Goal: Information Seeking & Learning: Learn about a topic

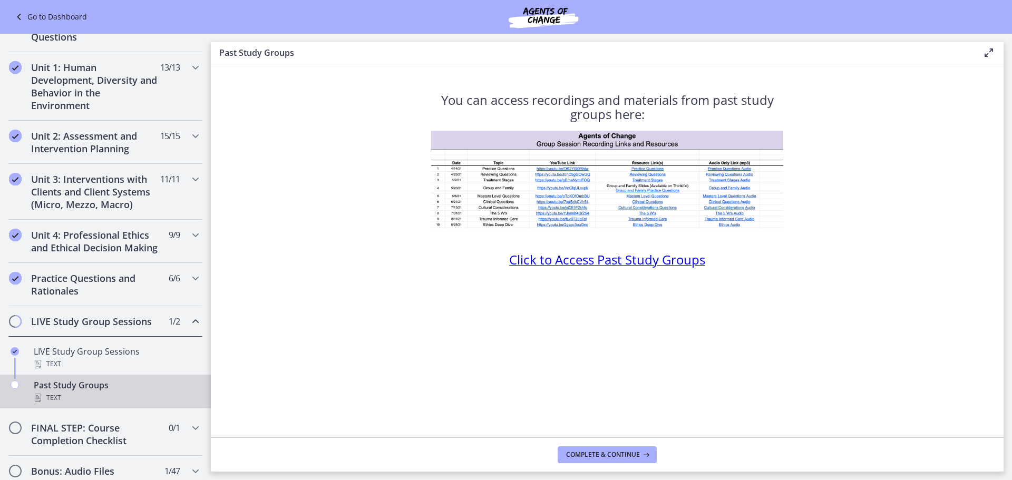
scroll to position [385, 0]
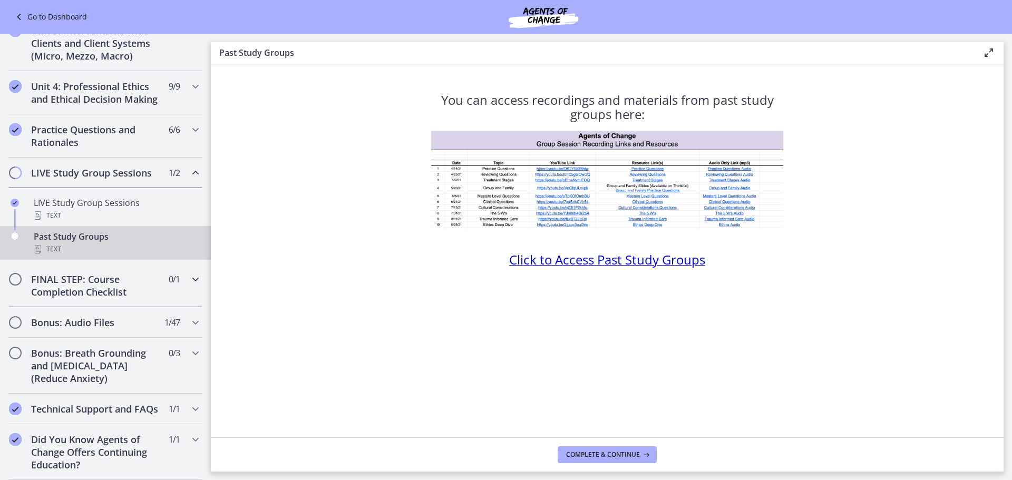
click at [190, 273] on icon "Chapters" at bounding box center [195, 279] width 13 height 13
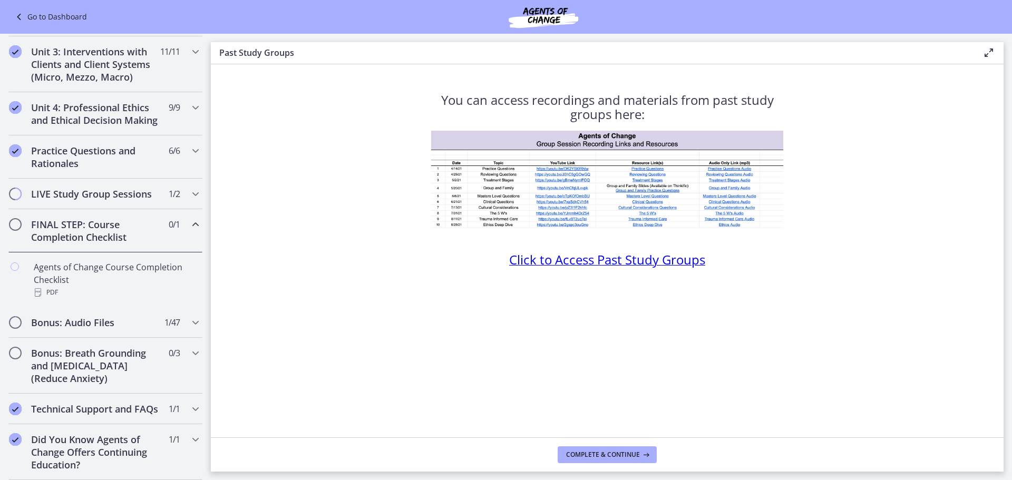
scroll to position [364, 0]
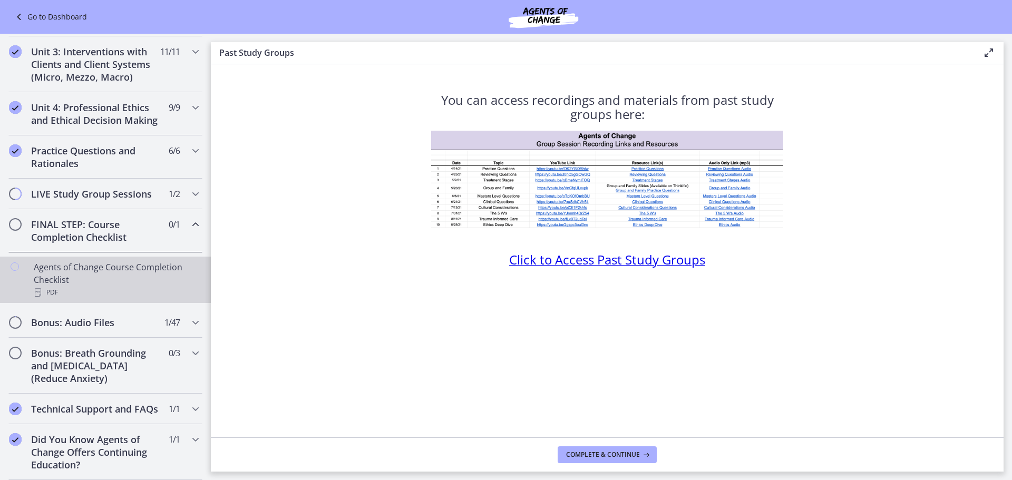
click at [130, 267] on div "Agents of Change Course Completion Checklist PDF" at bounding box center [116, 280] width 164 height 38
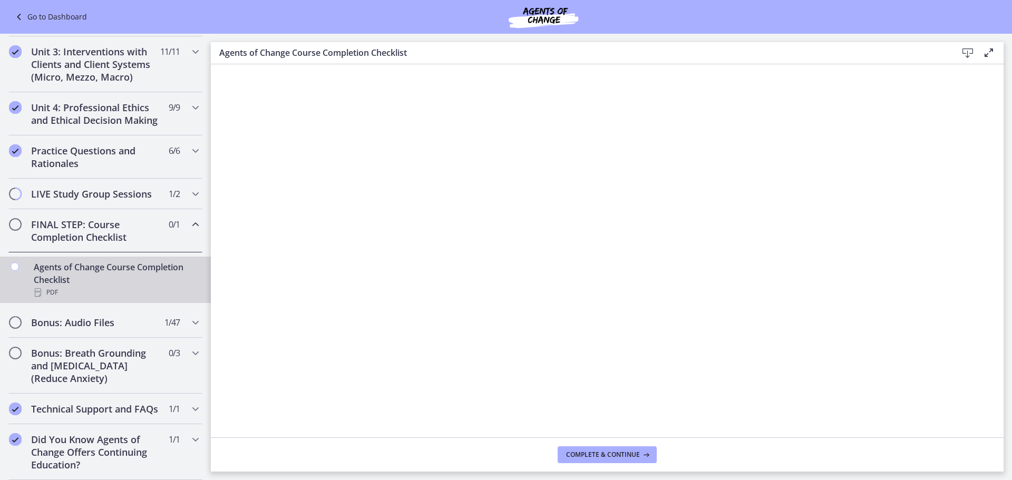
click at [968, 54] on icon at bounding box center [967, 53] width 13 height 13
click at [601, 453] on span "Complete & continue" at bounding box center [603, 455] width 74 height 8
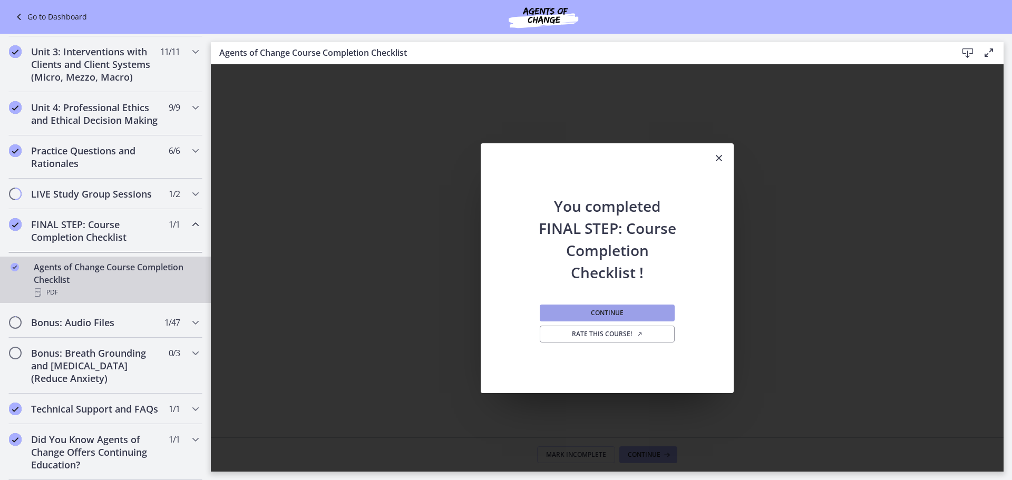
click at [639, 317] on button "Continue" at bounding box center [607, 313] width 135 height 17
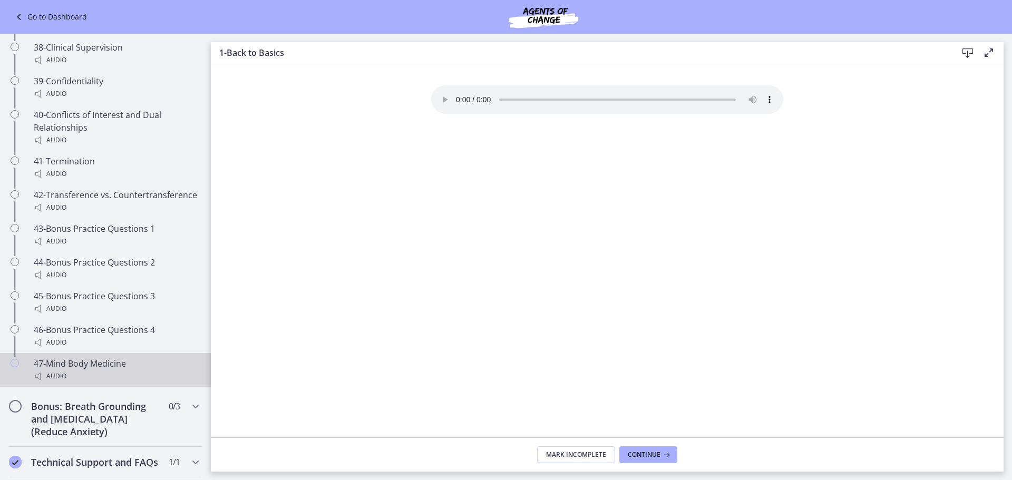
scroll to position [1848, 0]
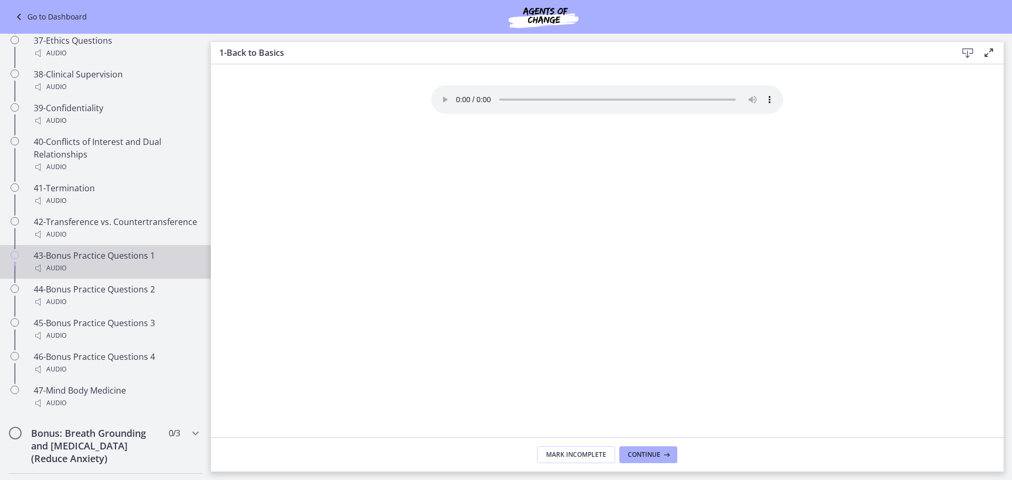
click at [170, 275] on div "Audio" at bounding box center [116, 268] width 164 height 13
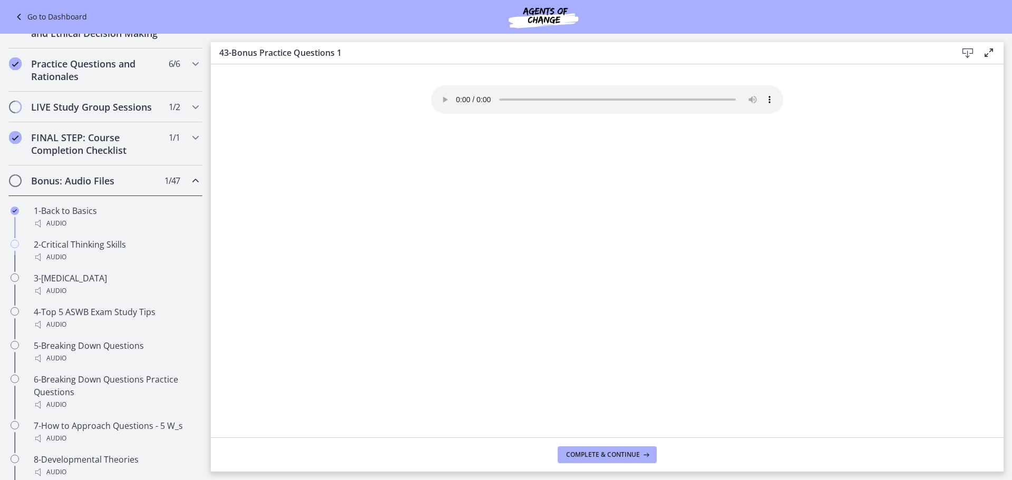
scroll to position [425, 0]
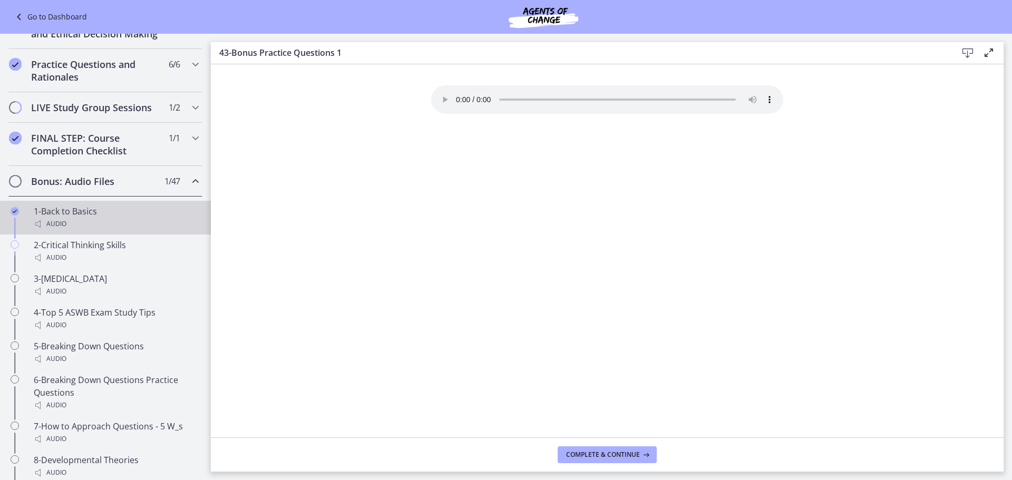
click at [163, 222] on div "1-Back to Basics Audio" at bounding box center [116, 217] width 164 height 25
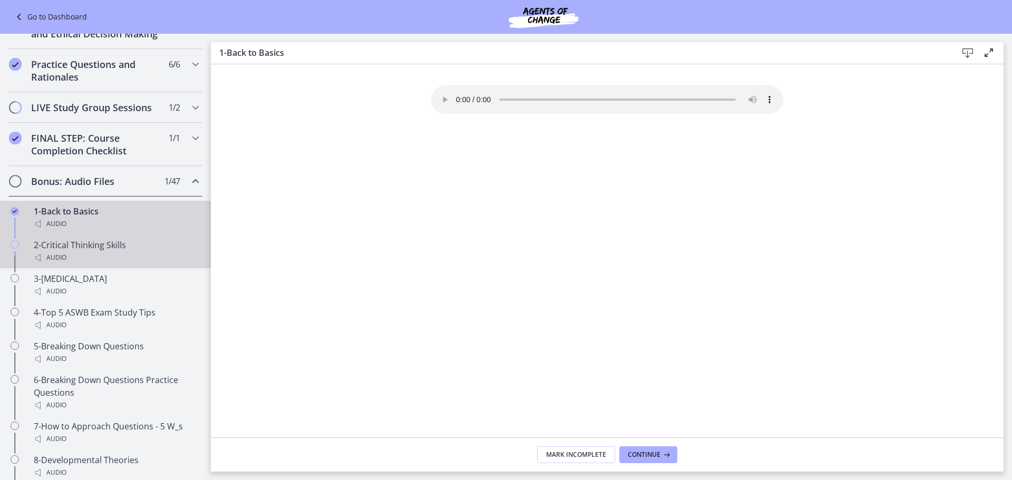
click at [153, 258] on div "2-Critical Thinking Skills Audio" at bounding box center [116, 251] width 164 height 25
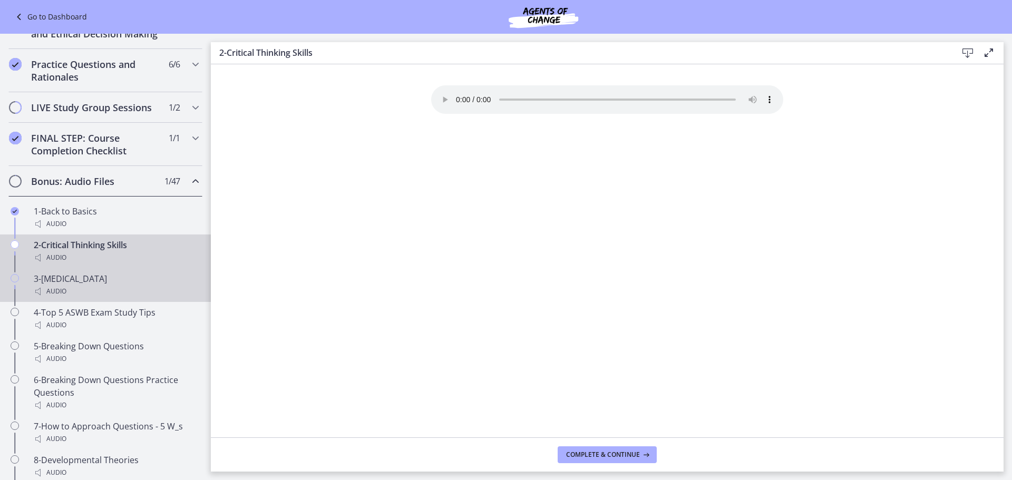
click at [153, 295] on div "3-[MEDICAL_DATA] Audio" at bounding box center [116, 285] width 164 height 25
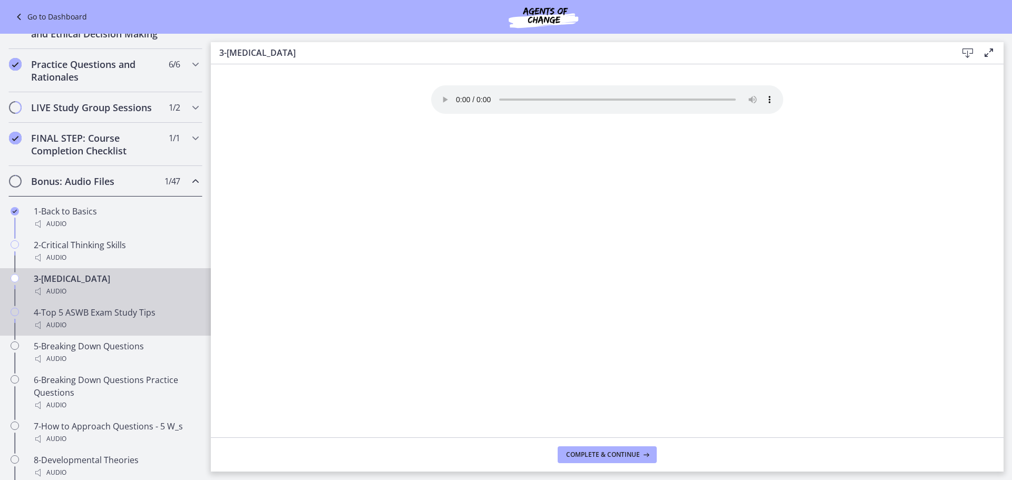
click at [145, 327] on div "4-Top 5 ASWB Exam Study Tips Audio" at bounding box center [116, 318] width 164 height 25
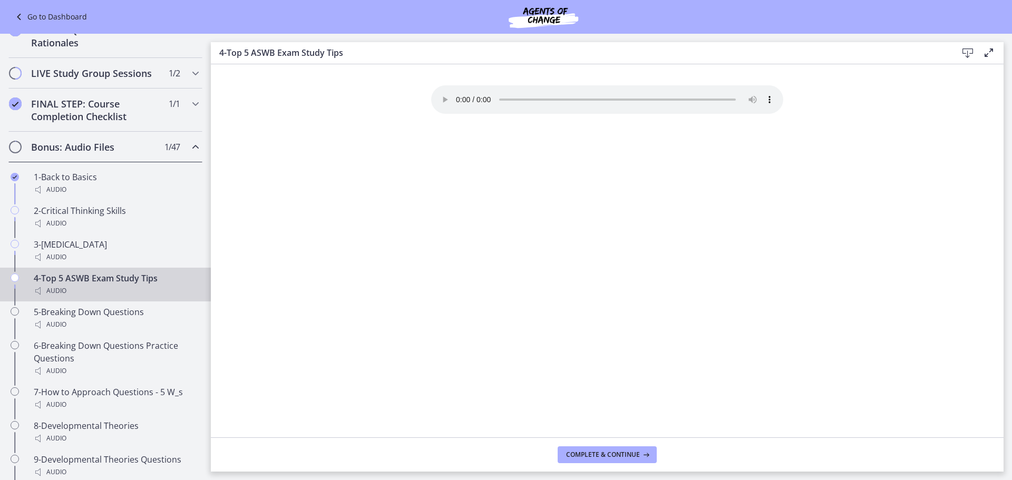
scroll to position [478, 0]
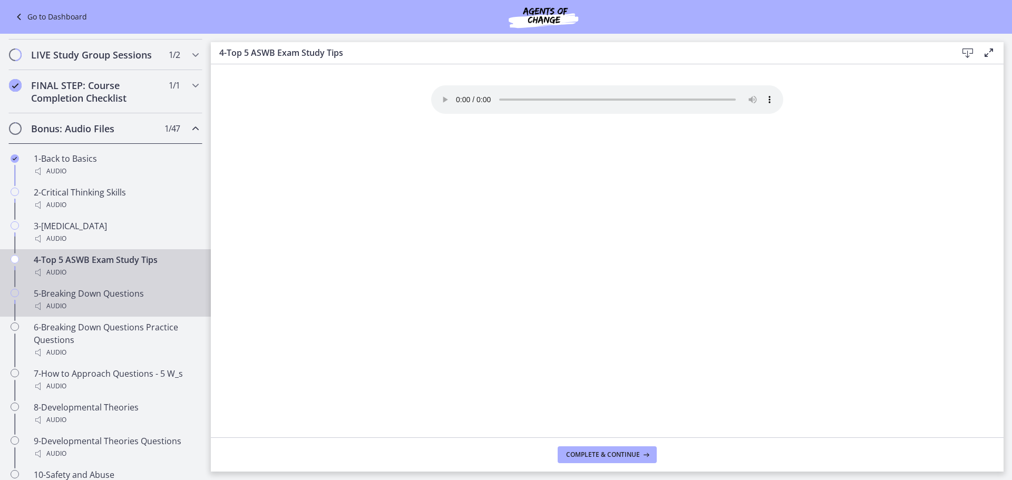
click at [163, 313] on div "Audio" at bounding box center [116, 306] width 164 height 13
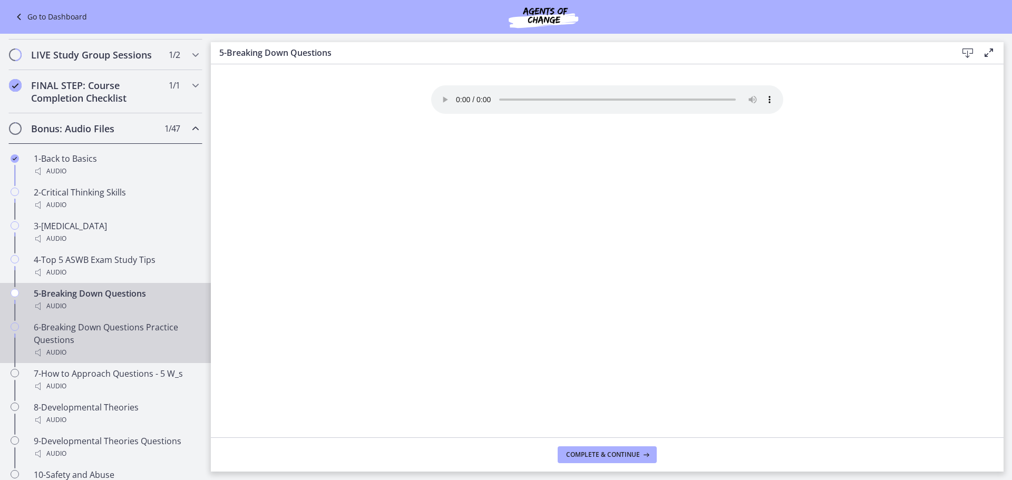
click at [159, 353] on div "6-Breaking Down Questions Practice Questions Audio" at bounding box center [116, 340] width 164 height 38
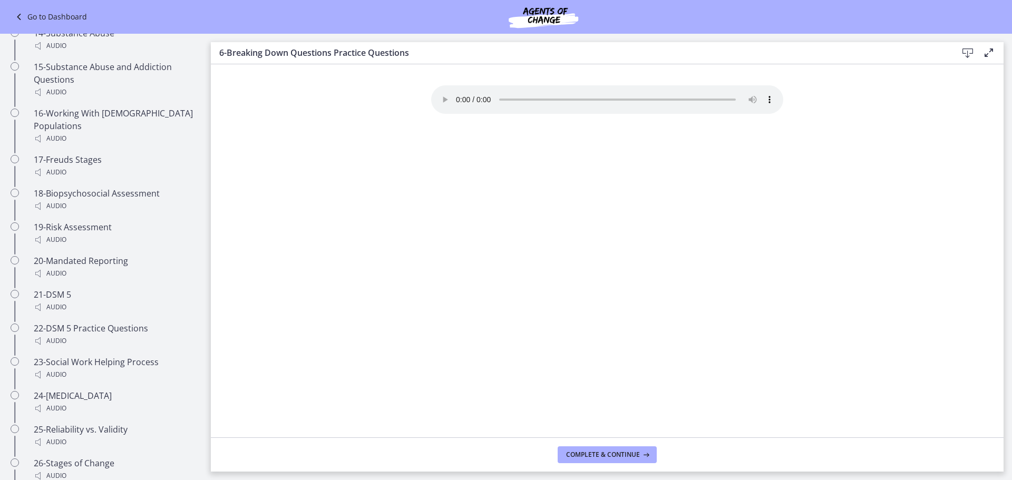
scroll to position [738, 0]
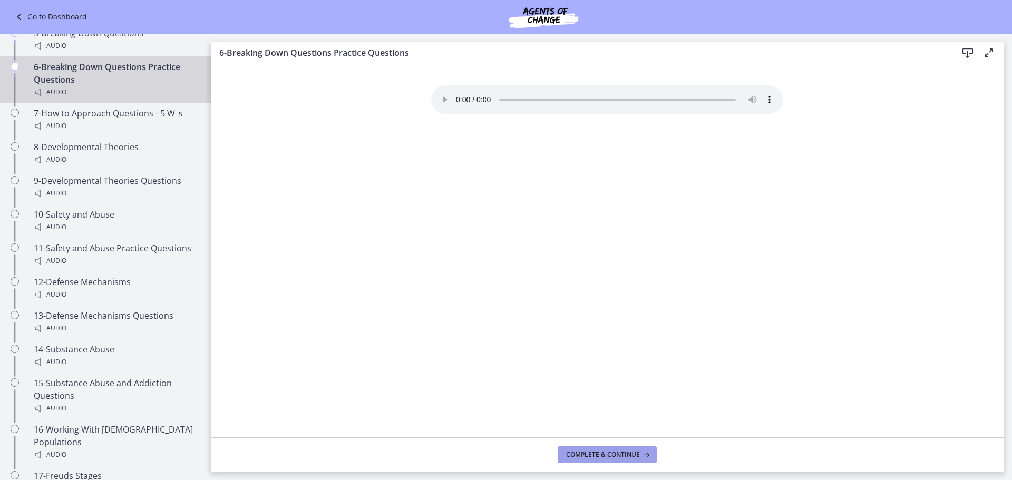
click at [586, 457] on span "Complete & continue" at bounding box center [603, 455] width 74 height 8
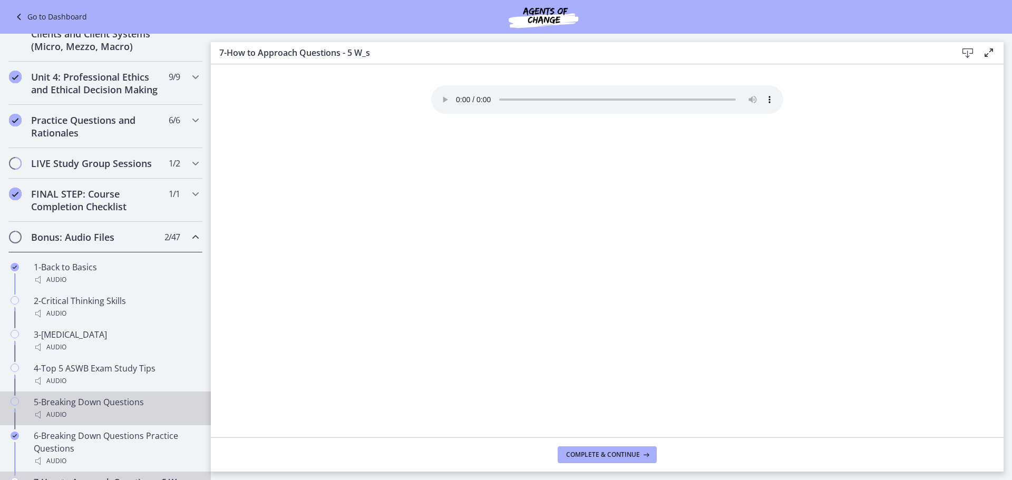
scroll to position [474, 0]
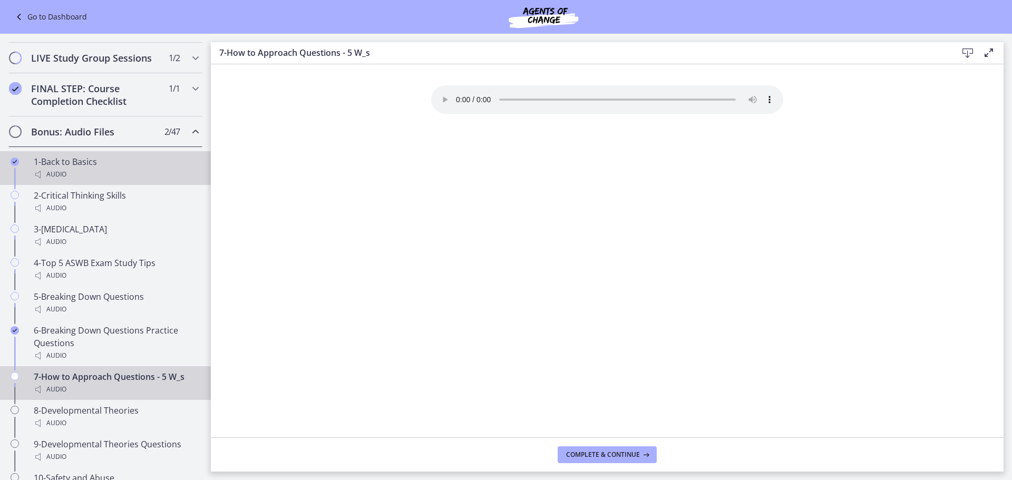
click at [169, 181] on div "Audio" at bounding box center [116, 174] width 164 height 13
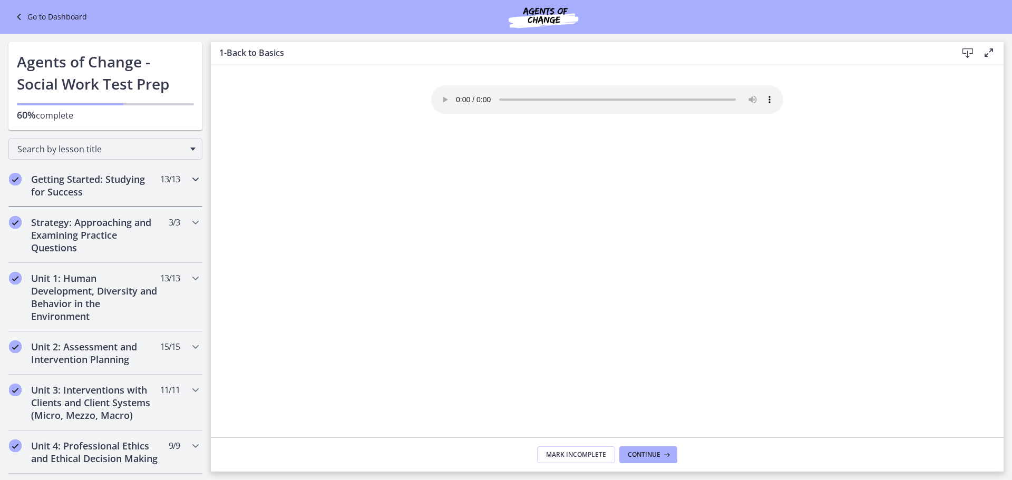
click at [189, 182] on icon "Chapters" at bounding box center [195, 179] width 13 height 13
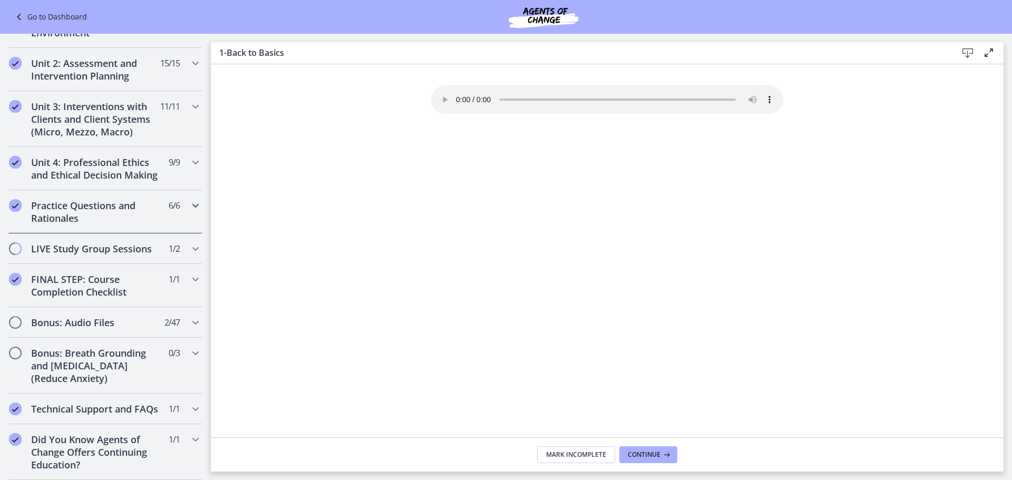
scroll to position [794, 0]
click at [189, 316] on icon "Chapters" at bounding box center [195, 322] width 13 height 13
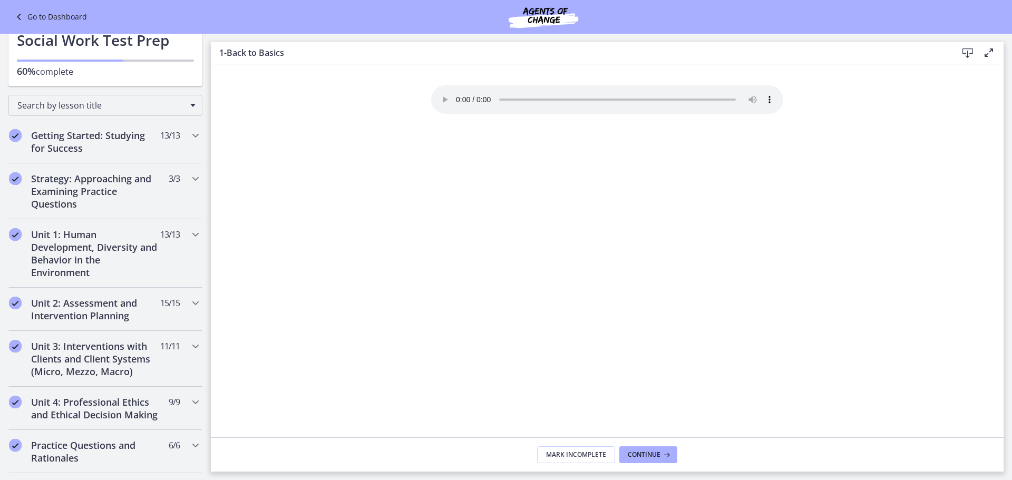
scroll to position [0, 0]
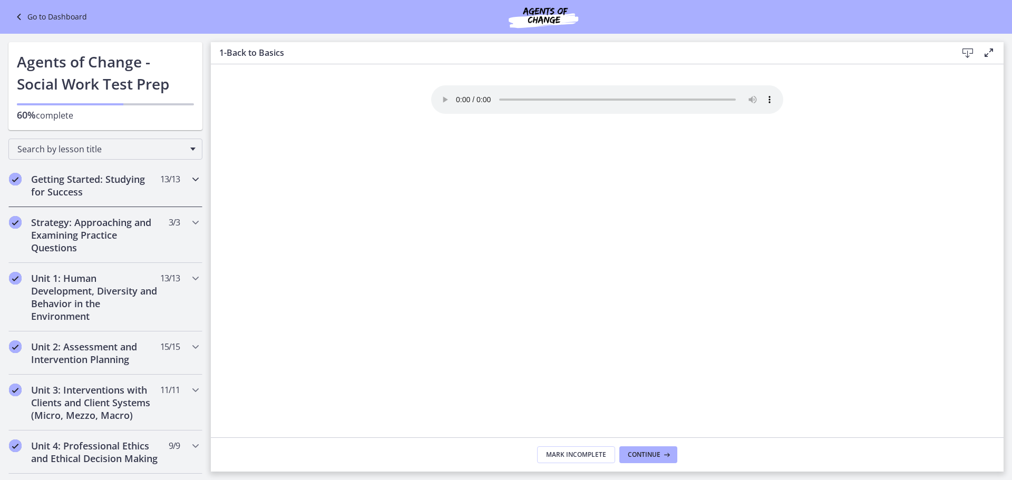
click at [189, 183] on icon "Chapters" at bounding box center [195, 179] width 13 height 13
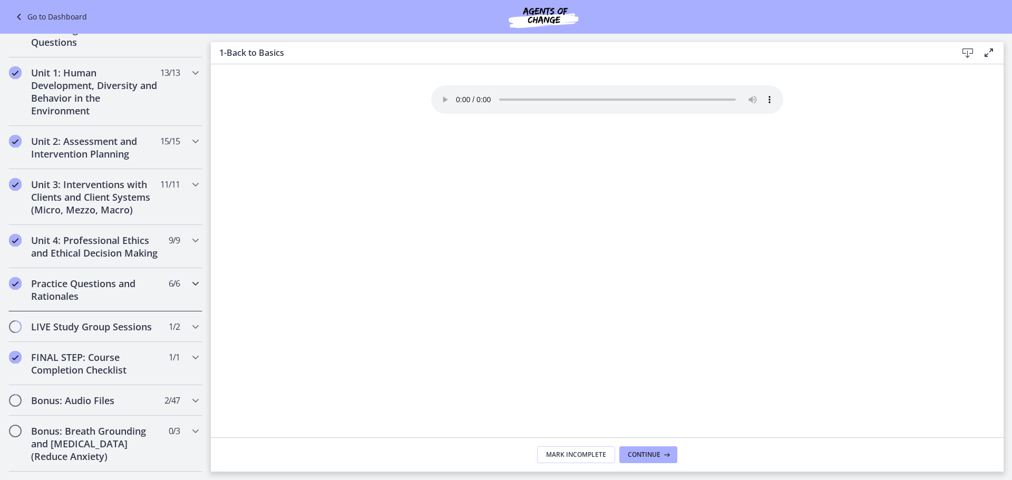
scroll to position [794, 0]
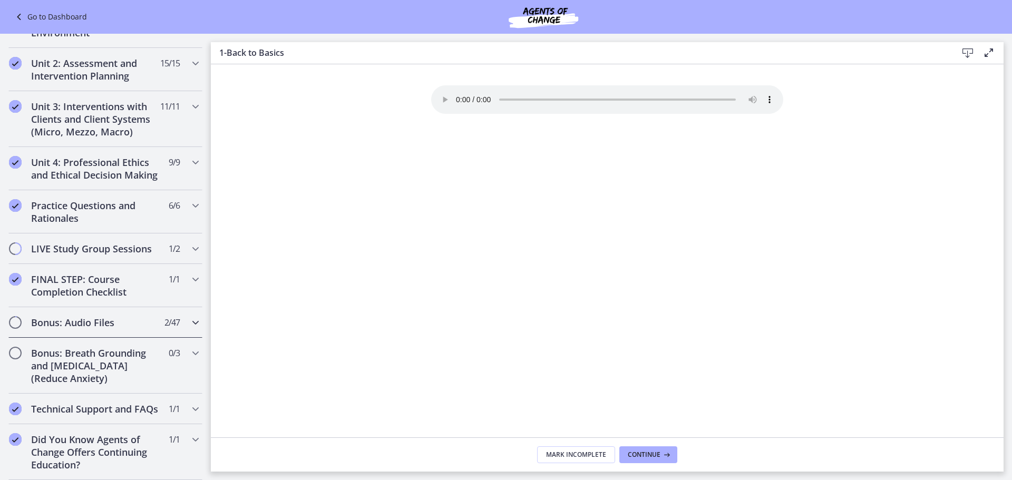
click at [189, 316] on icon "Chapters" at bounding box center [195, 322] width 13 height 13
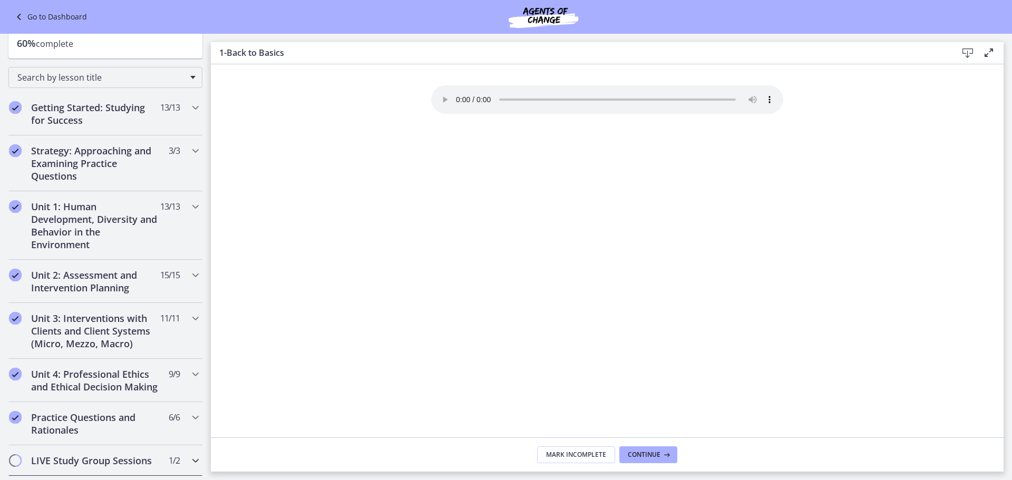
scroll to position [0, 0]
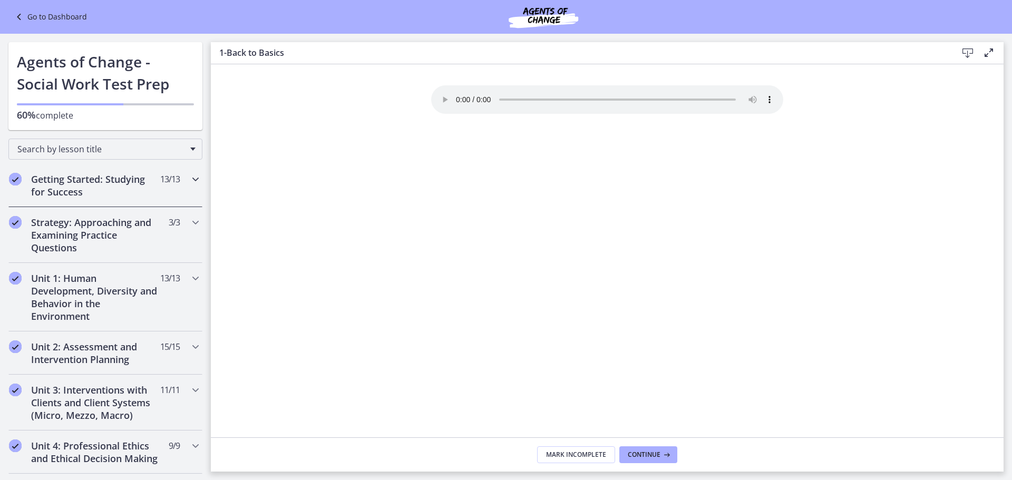
click at [189, 181] on icon "Chapters" at bounding box center [195, 179] width 13 height 13
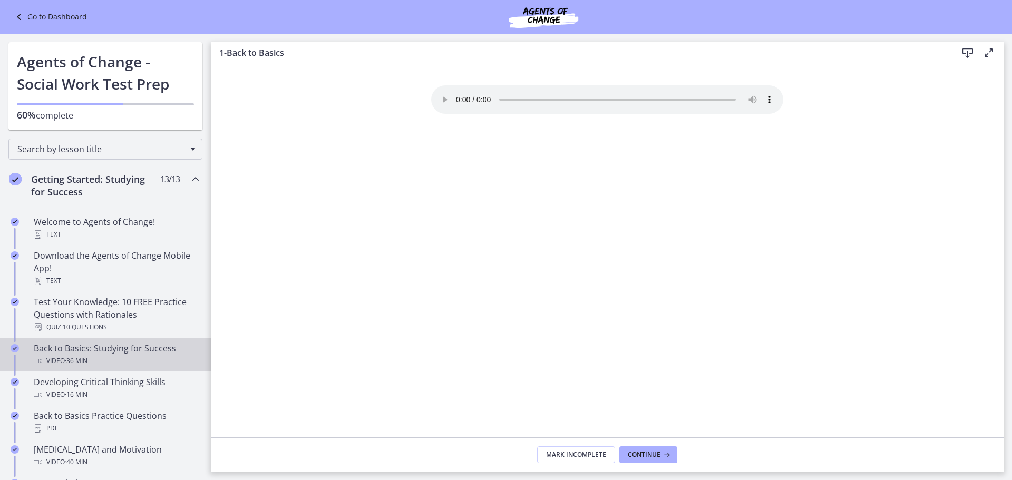
click at [154, 365] on div "Video · 36 min" at bounding box center [116, 361] width 164 height 13
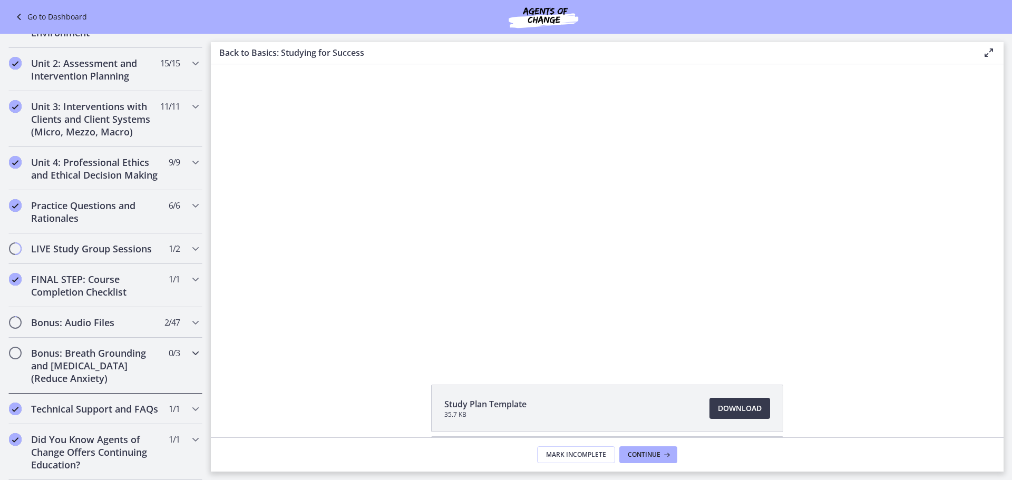
scroll to position [794, 0]
